Goal: Find specific page/section: Locate a particular part of the current website

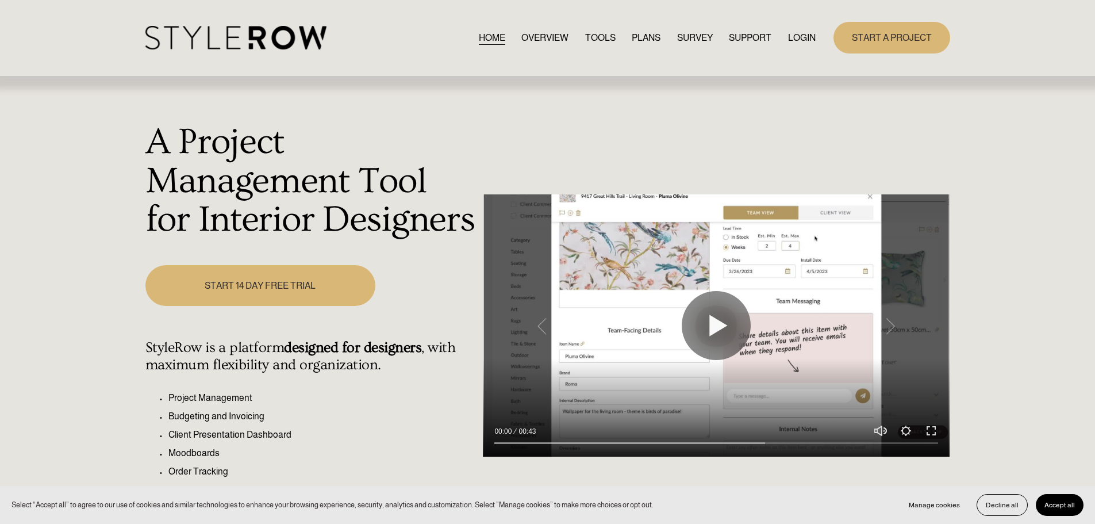
click at [788, 40] on link "LOGIN" at bounding box center [802, 38] width 28 height 16
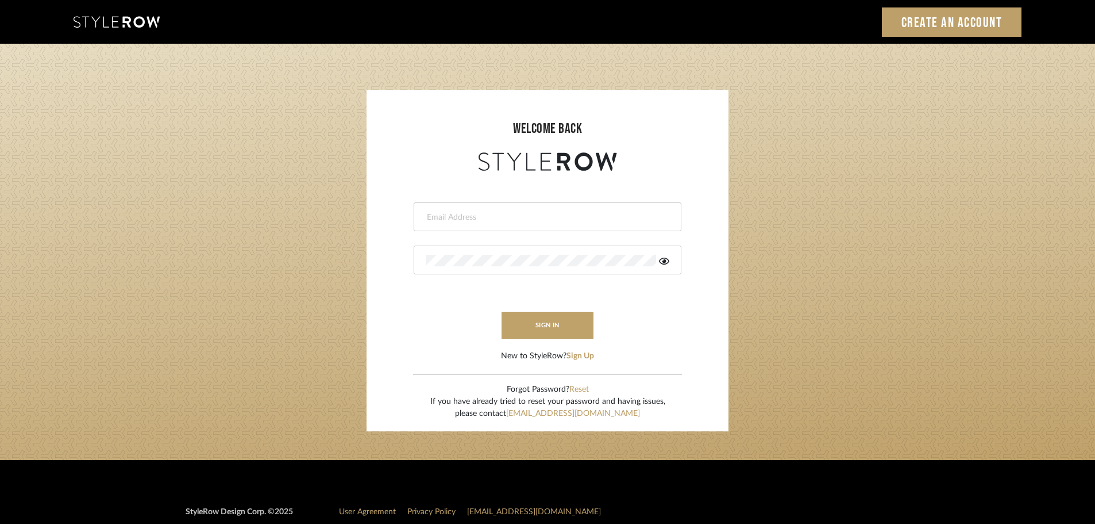
click at [547, 227] on div at bounding box center [548, 216] width 268 height 29
type input "[PERSON_NAME][EMAIL_ADDRESS][DOMAIN_NAME]"
click at [573, 333] on button "sign in" at bounding box center [548, 324] width 92 height 27
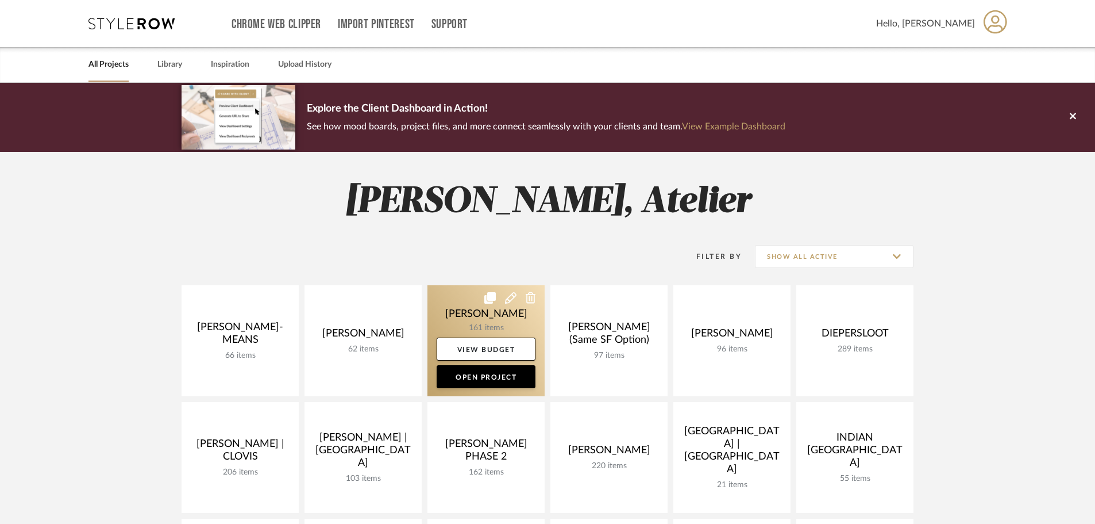
click at [511, 315] on link at bounding box center [486, 340] width 117 height 111
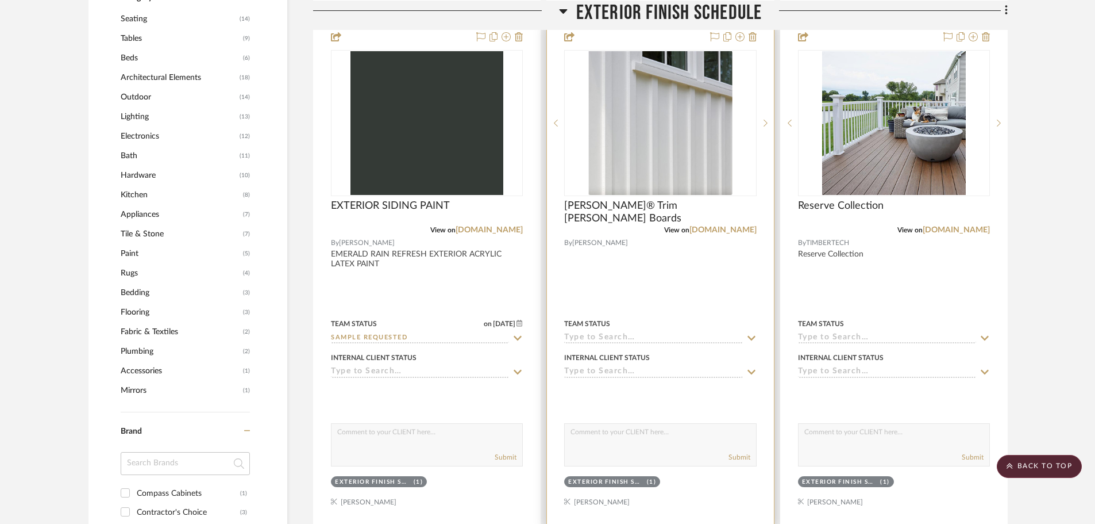
scroll to position [747, 0]
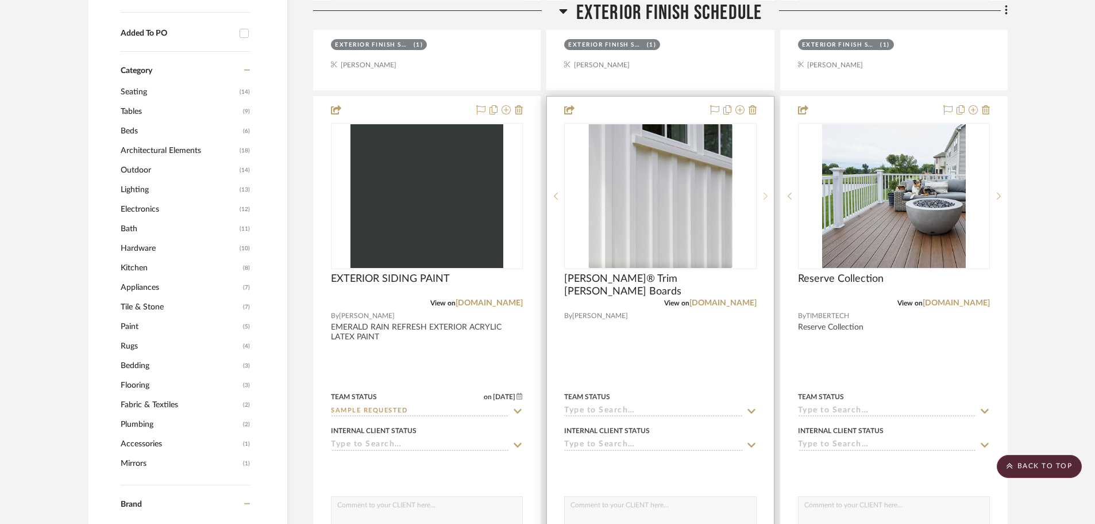
click at [764, 197] on icon at bounding box center [766, 196] width 4 height 8
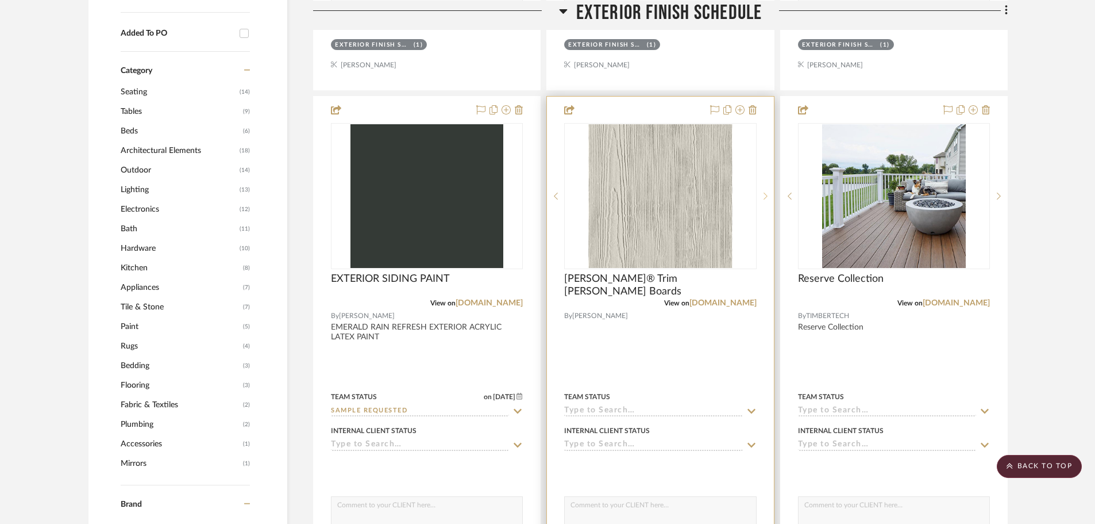
click at [764, 197] on icon at bounding box center [766, 196] width 4 height 8
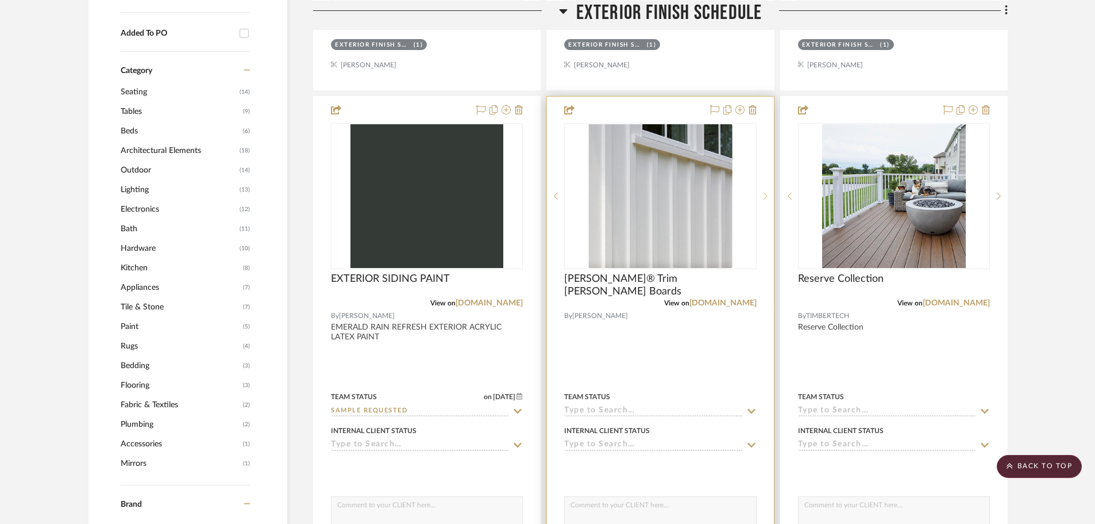
click at [764, 197] on icon at bounding box center [766, 196] width 4 height 8
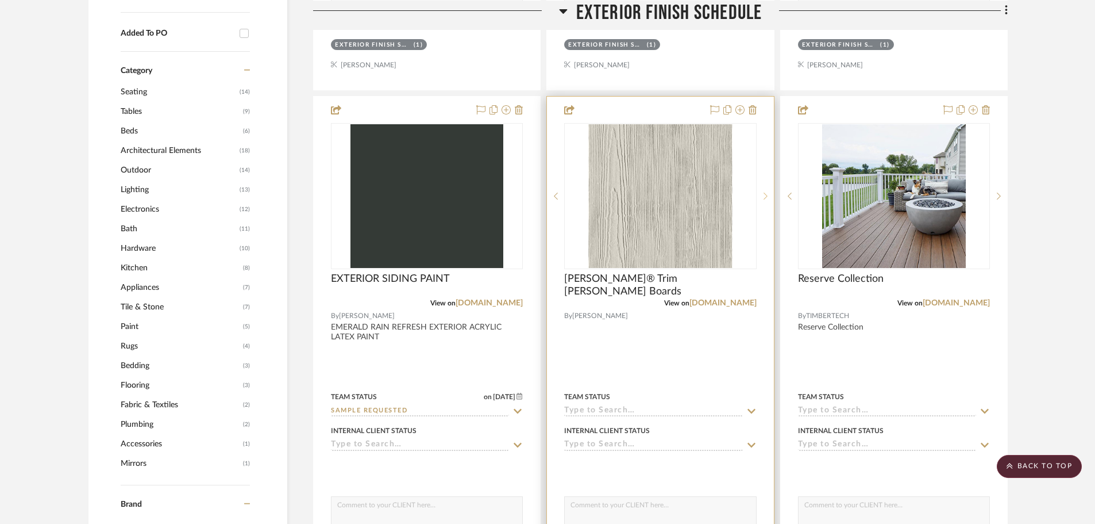
click at [764, 194] on icon at bounding box center [766, 196] width 4 height 8
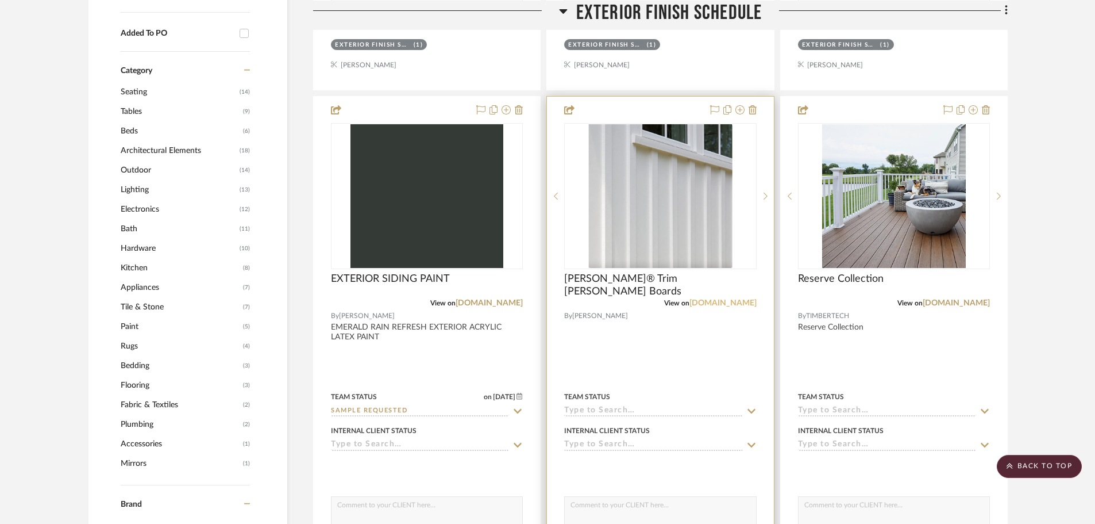
click at [719, 303] on link "jameshardie.com" at bounding box center [723, 303] width 67 height 8
click at [716, 301] on link "jameshardie.com" at bounding box center [723, 303] width 67 height 8
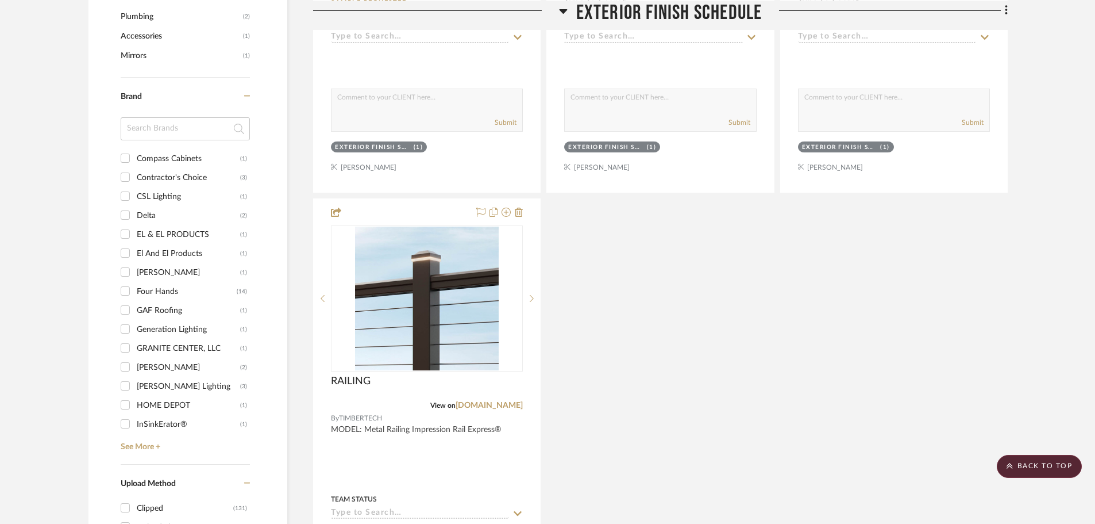
scroll to position [1322, 0]
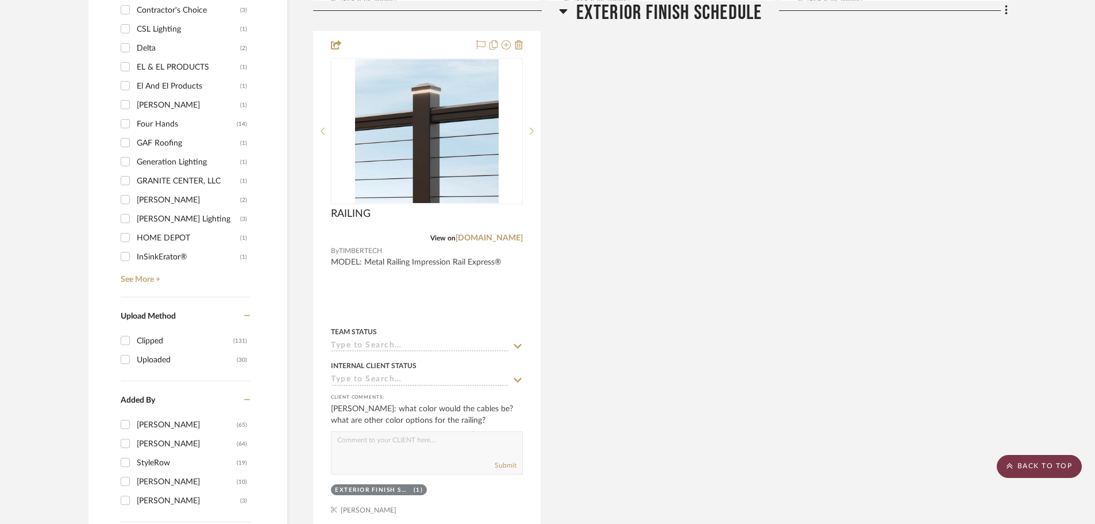
click at [1041, 462] on scroll-to-top-button "BACK TO TOP" at bounding box center [1039, 466] width 85 height 23
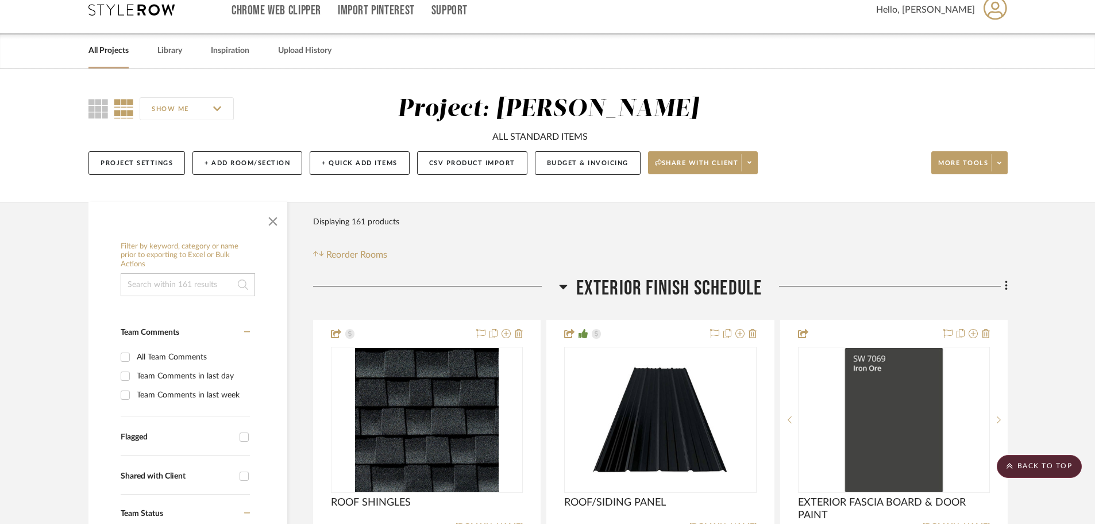
scroll to position [0, 0]
